Goal: Task Accomplishment & Management: Use online tool/utility

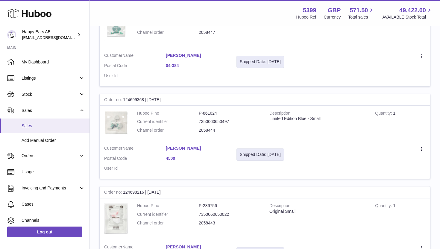
click at [47, 127] on span "Sales" at bounding box center [53, 126] width 63 height 6
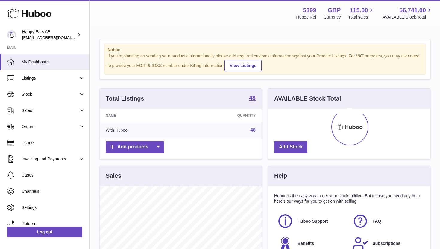
scroll to position [93, 162]
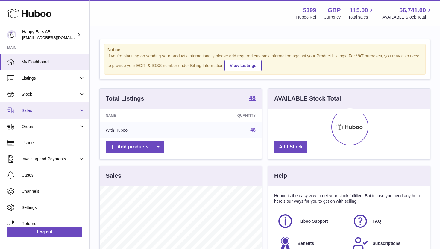
click at [48, 112] on span "Sales" at bounding box center [50, 111] width 57 height 6
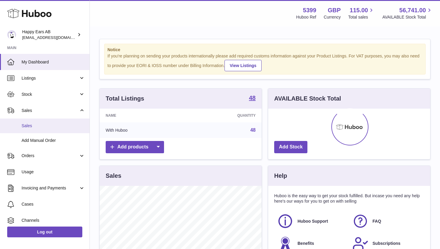
click at [46, 126] on span "Sales" at bounding box center [53, 126] width 63 height 6
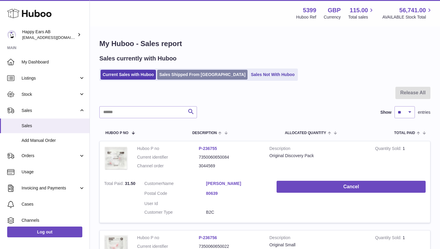
click at [175, 75] on link "Sales Shipped From Huboo" at bounding box center [202, 75] width 90 height 10
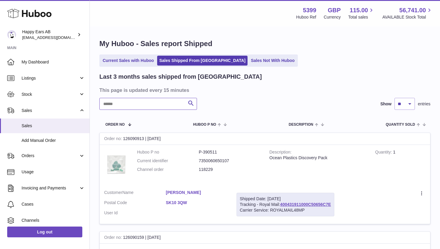
click at [170, 103] on input "text" at bounding box center [147, 104] width 97 height 12
paste input "*******"
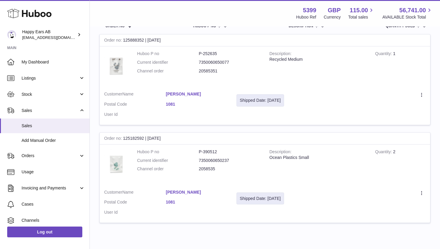
scroll to position [105, 0]
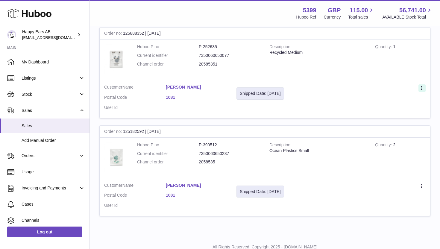
type input "*******"
click at [421, 88] on icon at bounding box center [421, 88] width 1 height 4
click at [410, 112] on li "Duplicate Order" at bounding box center [395, 114] width 60 height 13
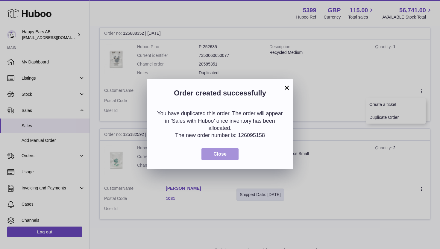
click at [222, 156] on span "Close" at bounding box center [219, 153] width 13 height 5
